Goal: Task Accomplishment & Management: Use online tool/utility

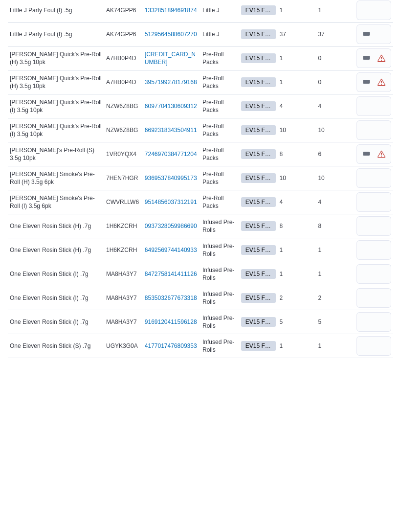
scroll to position [1044, 0]
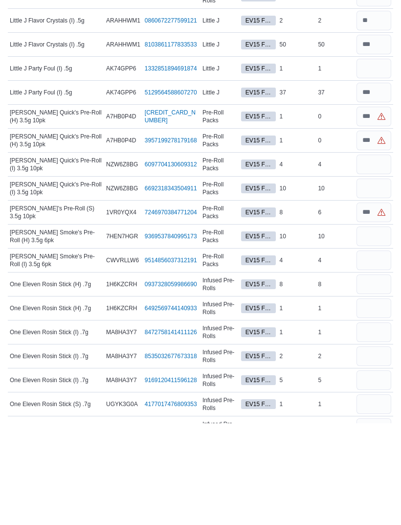
type input "*"
click at [373, 256] on input "number" at bounding box center [373, 266] width 35 height 20
click at [380, 208] on input "number" at bounding box center [373, 218] width 35 height 20
click at [374, 304] on input "number" at bounding box center [373, 314] width 35 height 20
type input "*"
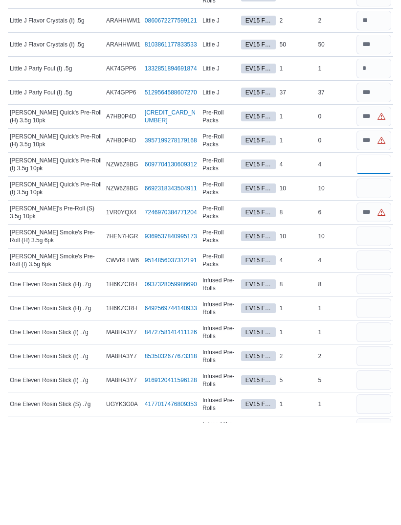
click at [373, 256] on input "number" at bounding box center [373, 266] width 35 height 20
click at [371, 208] on input "number" at bounding box center [373, 218] width 35 height 20
type input "*"
click at [379, 232] on input "number" at bounding box center [373, 242] width 35 height 20
type input "*"
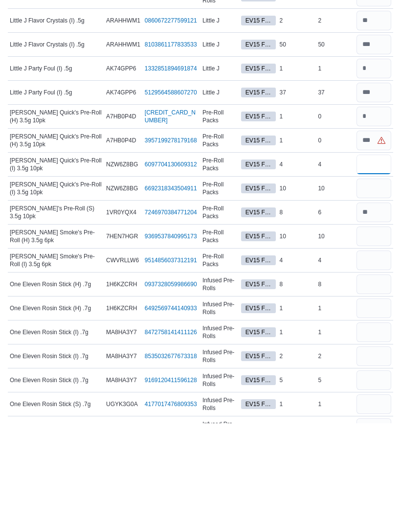
click at [372, 256] on input "number" at bounding box center [373, 266] width 35 height 20
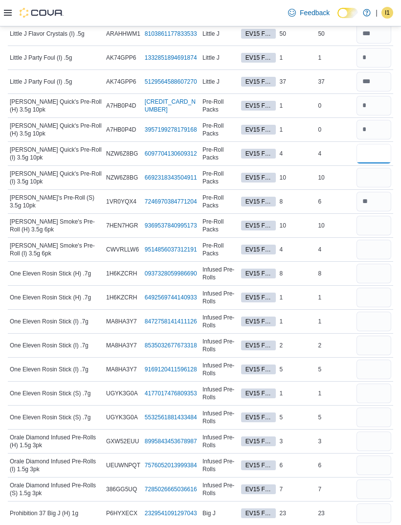
scroll to position [922, 0]
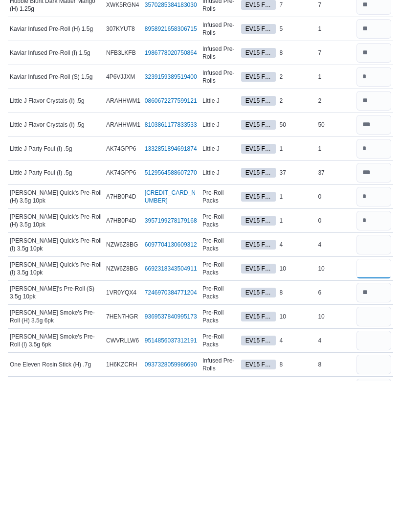
click at [381, 402] on input "number" at bounding box center [373, 412] width 35 height 20
type input "**"
click at [366, 378] on input "number" at bounding box center [373, 388] width 35 height 20
type input "*"
click at [357, 474] on input "number" at bounding box center [373, 484] width 35 height 20
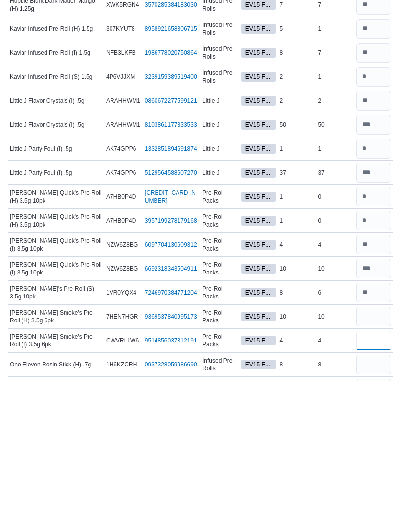
type input "*"
click at [368, 450] on input "number" at bounding box center [373, 460] width 35 height 20
type input "**"
click at [373, 474] on input "number" at bounding box center [373, 484] width 35 height 20
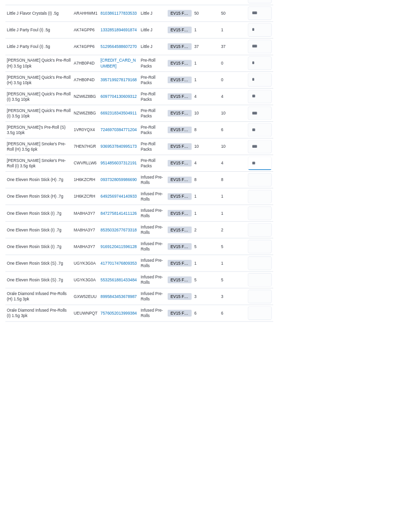
scroll to position [1155, 0]
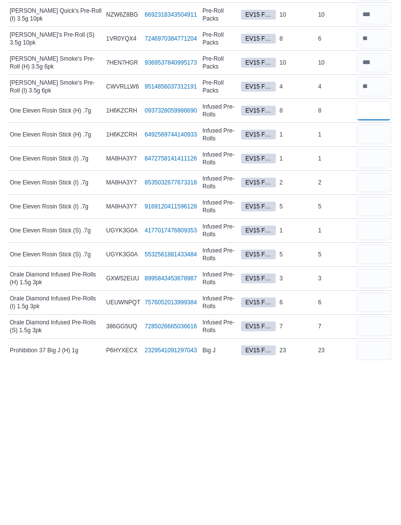
click at [376, 265] on input "number" at bounding box center [373, 275] width 35 height 20
type input "*"
click at [379, 289] on input "number" at bounding box center [373, 299] width 35 height 20
click at [357, 337] on input "number" at bounding box center [373, 347] width 35 height 20
click at [384, 361] on input "number" at bounding box center [373, 371] width 35 height 20
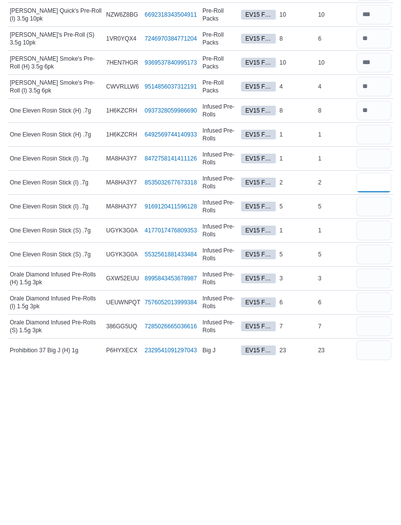
click at [382, 337] on input "number" at bounding box center [373, 347] width 35 height 20
type input "*"
click at [377, 313] on input "number" at bounding box center [373, 323] width 35 height 20
click at [372, 361] on input "number" at bounding box center [373, 371] width 35 height 20
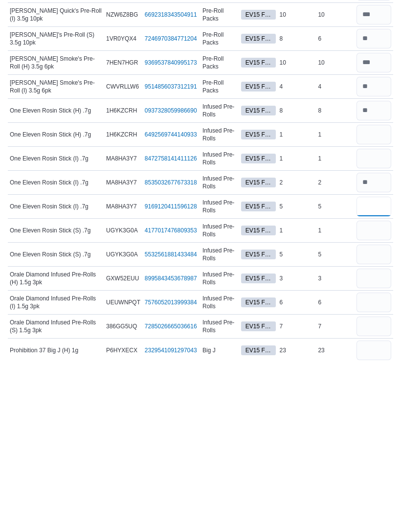
type input "*"
click at [379, 337] on input "number" at bounding box center [373, 347] width 35 height 20
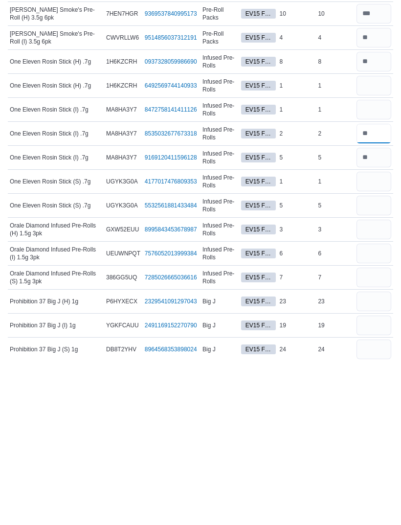
scroll to position [1204, 0]
click at [370, 336] on input "number" at bounding box center [373, 346] width 35 height 20
click at [372, 360] on input "number" at bounding box center [373, 370] width 35 height 20
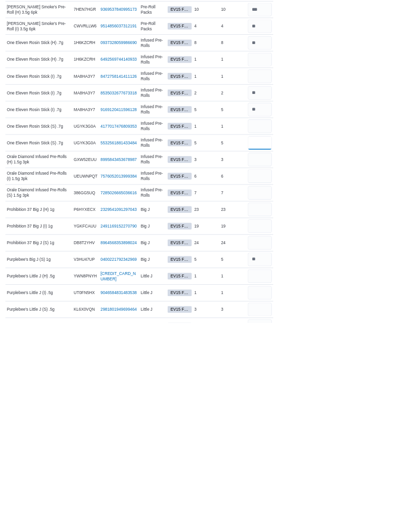
scroll to position [1322, 0]
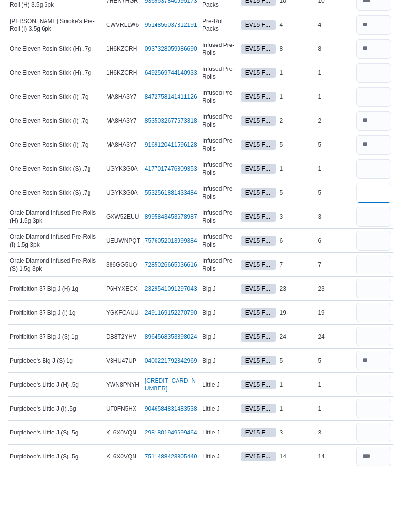
type input "*"
click at [374, 122] on input "number" at bounding box center [373, 132] width 35 height 20
type input "*"
click at [369, 146] on input "number" at bounding box center [373, 156] width 35 height 20
type input "*"
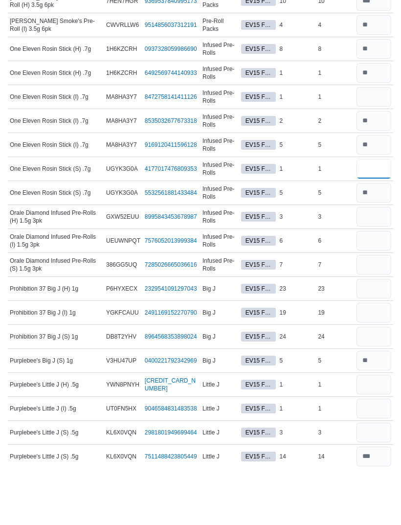
click at [376, 218] on input "number" at bounding box center [373, 228] width 35 height 20
type input "*"
click at [373, 194] on input "number" at bounding box center [373, 204] width 35 height 20
click at [370, 170] on input "number" at bounding box center [373, 180] width 35 height 20
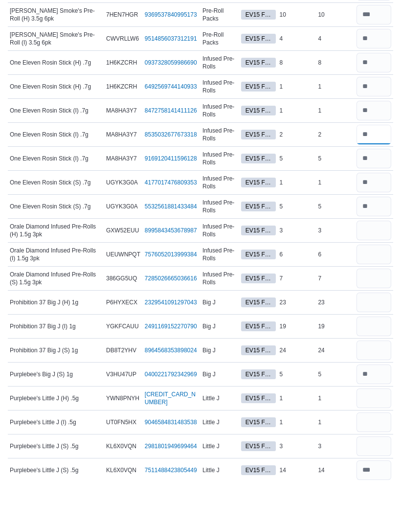
type input "*"
click at [372, 265] on input "number" at bounding box center [373, 275] width 35 height 20
type input "*"
click at [362, 289] on input "number" at bounding box center [373, 299] width 35 height 20
type input "*"
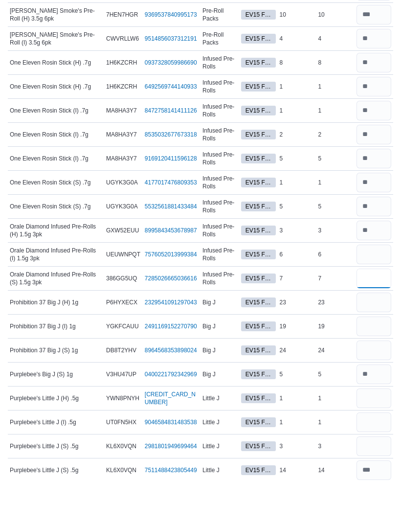
click at [388, 313] on input "number" at bounding box center [373, 323] width 35 height 20
type input "*"
click at [357, 337] on input "number" at bounding box center [373, 347] width 35 height 20
type input "**"
click at [379, 361] on input "number" at bounding box center [373, 371] width 35 height 20
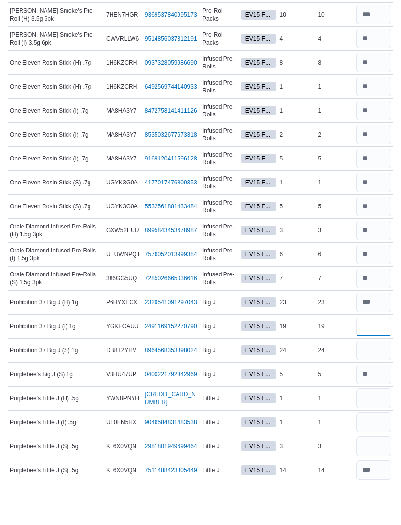
type input "**"
click at [376, 385] on input "number" at bounding box center [373, 395] width 35 height 20
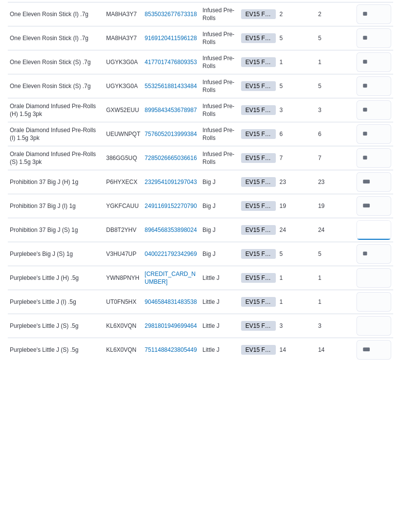
scroll to position [1329, 0]
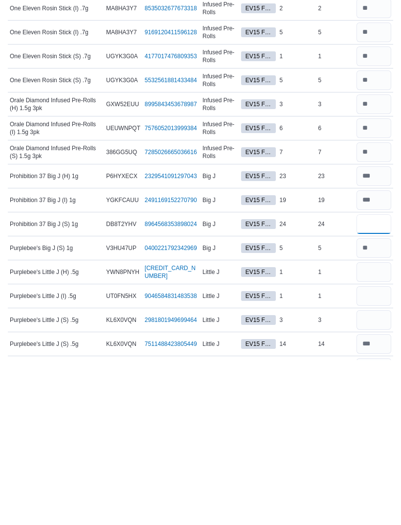
type input "**"
click at [367, 427] on input "number" at bounding box center [373, 437] width 35 height 20
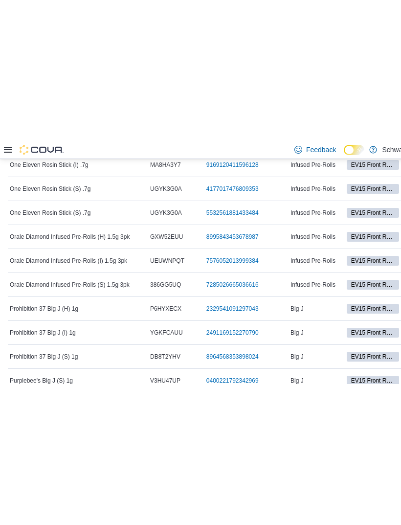
scroll to position [1493, 0]
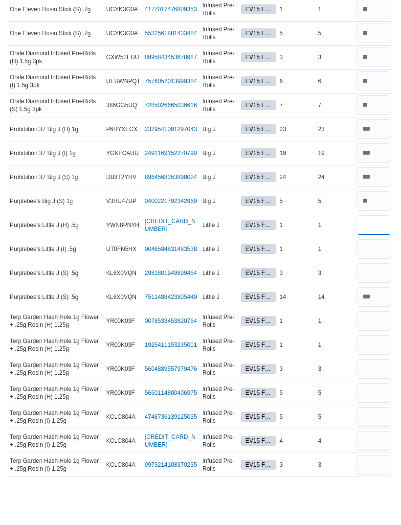
type input "*"
click at [379, 286] on input "number" at bounding box center [373, 296] width 35 height 20
type input "*"
click at [384, 310] on input "number" at bounding box center [373, 320] width 35 height 20
click at [373, 334] on input "number" at bounding box center [373, 344] width 35 height 20
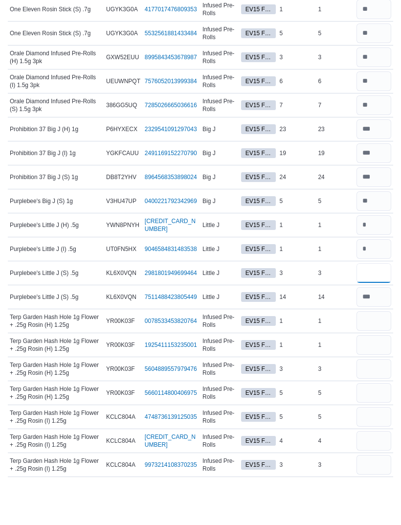
click at [376, 310] on input "number" at bounding box center [373, 320] width 35 height 20
click at [374, 358] on input "number" at bounding box center [373, 368] width 35 height 20
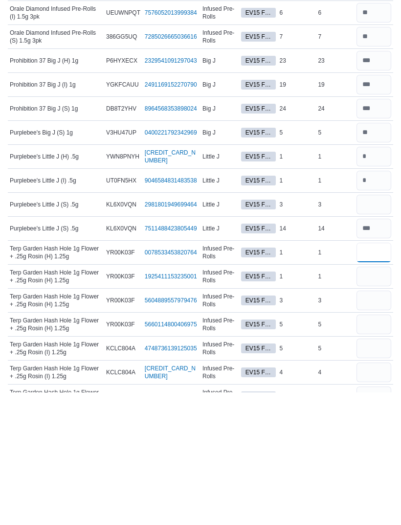
scroll to position [1482, 0]
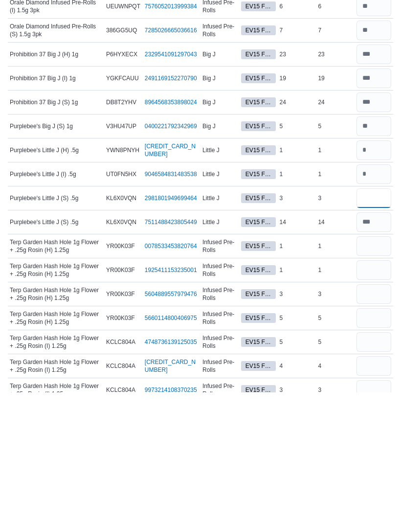
click at [373, 321] on input "number" at bounding box center [373, 331] width 35 height 20
type input "*"
click at [375, 369] on input "number" at bounding box center [373, 379] width 35 height 20
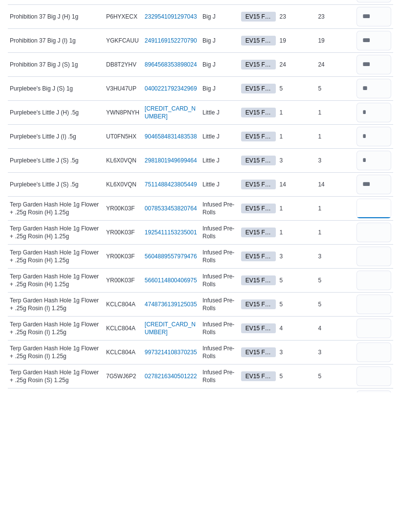
scroll to position [1521, 0]
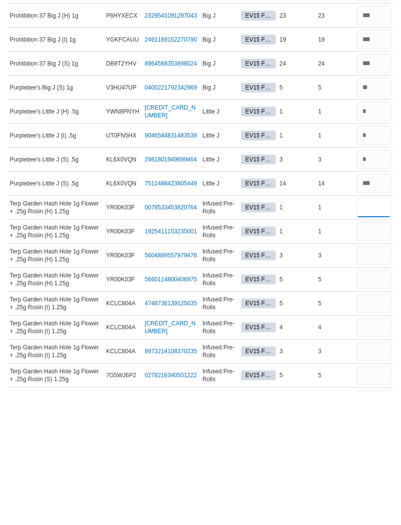
type input "*"
click at [361, 378] on input "number" at bounding box center [373, 388] width 35 height 20
type input "*"
click at [373, 354] on input "number" at bounding box center [373, 364] width 35 height 20
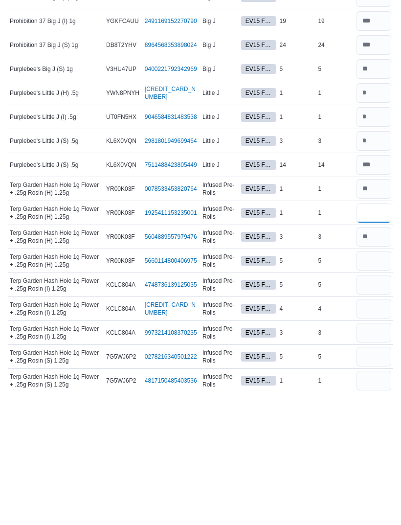
scroll to position [1573, 0]
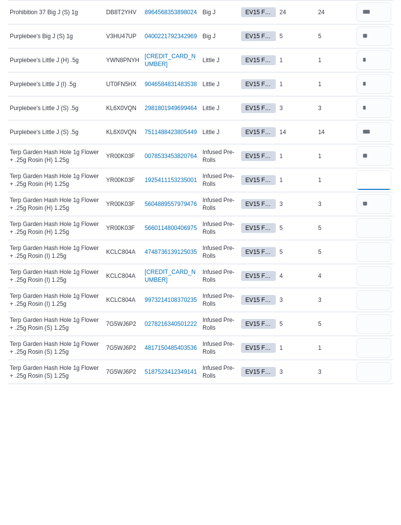
type input "*"
click at [358, 495] on input "number" at bounding box center [373, 505] width 35 height 20
type input "*"
click at [372, 399] on input "number" at bounding box center [373, 409] width 35 height 20
type input "*"
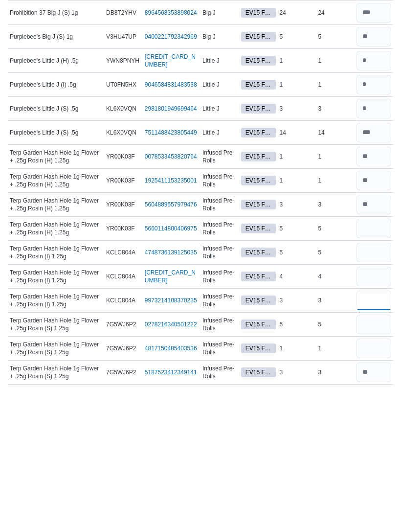
click at [375, 423] on input "number" at bounding box center [373, 433] width 35 height 20
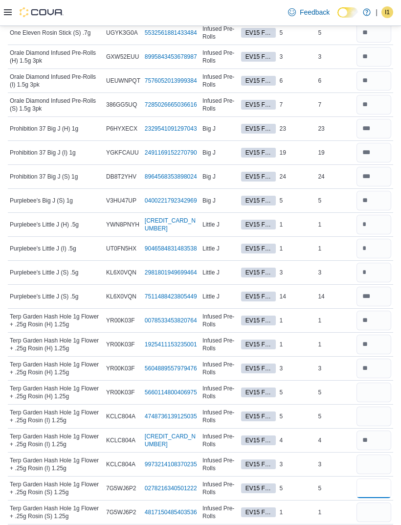
click at [371, 490] on input "number" at bounding box center [373, 489] width 35 height 20
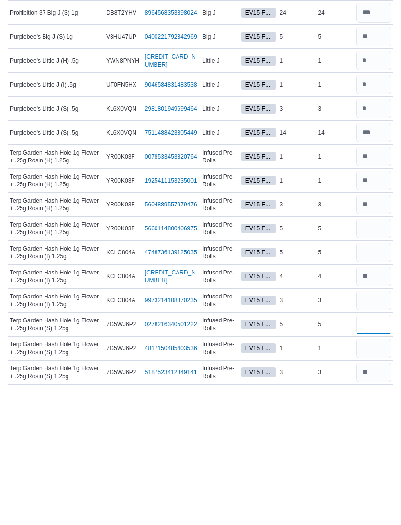
scroll to position [1573, 0]
type input "*"
click at [379, 471] on input "number" at bounding box center [373, 481] width 35 height 20
click at [377, 351] on input "number" at bounding box center [373, 361] width 35 height 20
type input "*"
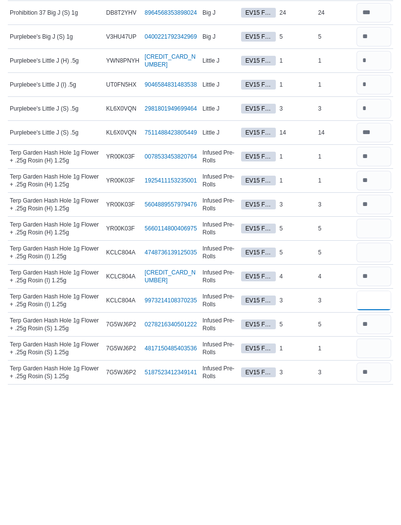
click at [370, 423] on input "number" at bounding box center [373, 433] width 35 height 20
type input "*"
click at [388, 471] on input "number" at bounding box center [373, 481] width 35 height 20
click at [376, 399] on input "number" at bounding box center [373, 409] width 35 height 20
type input "*"
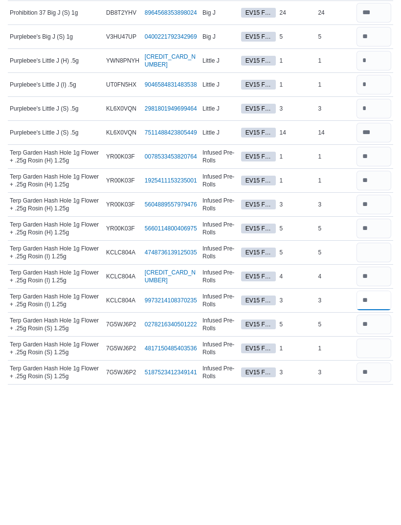
click at [380, 423] on input "number" at bounding box center [373, 433] width 35 height 20
click at [369, 471] on input "number" at bounding box center [373, 481] width 35 height 20
type input "*"
click at [373, 375] on input "number" at bounding box center [373, 385] width 35 height 20
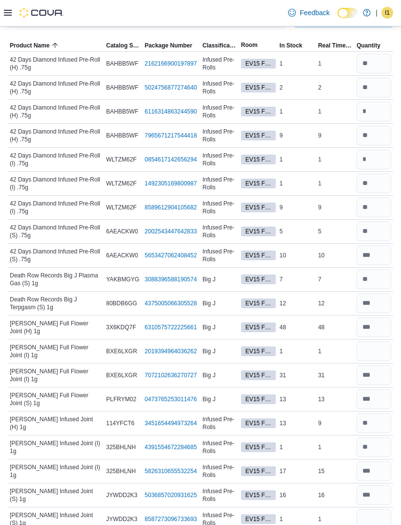
scroll to position [0, 0]
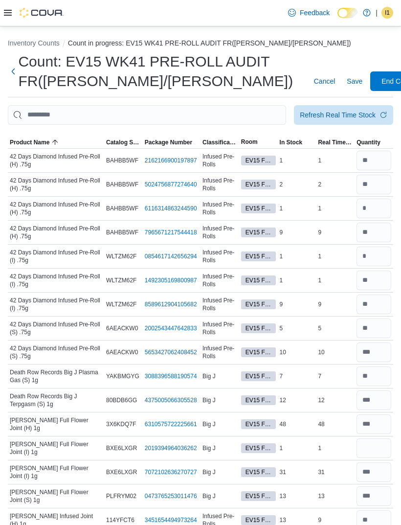
type input "*"
click at [347, 78] on span "Save" at bounding box center [355, 81] width 16 height 10
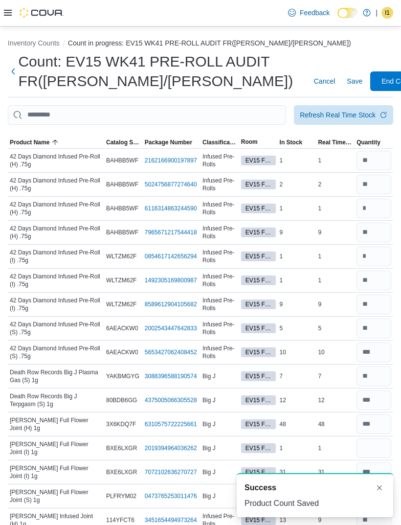
click at [381, 78] on span "End Count" at bounding box center [397, 81] width 32 height 10
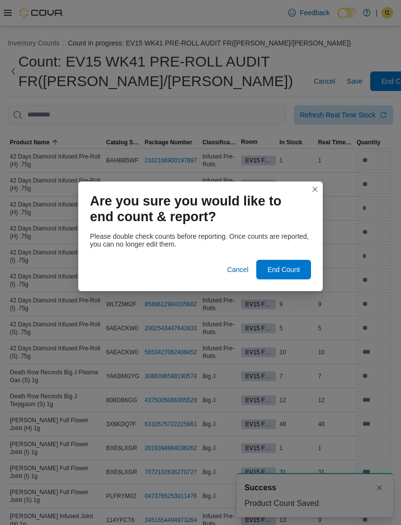
click at [287, 273] on span "End Count" at bounding box center [283, 270] width 43 height 20
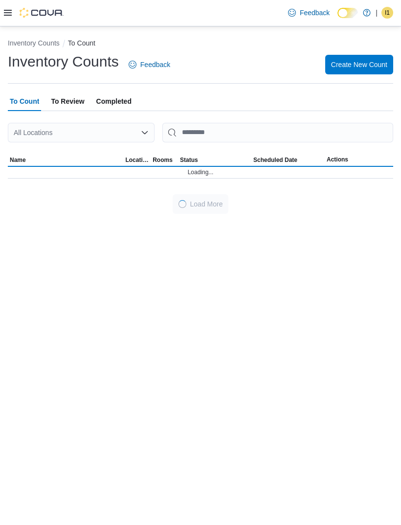
click at [7, 489] on div "Inventory Counts To Count Inventory Counts Feedback Create New Count To Count T…" at bounding box center [200, 275] width 401 height 498
